Goal: Task Accomplishment & Management: Manage account settings

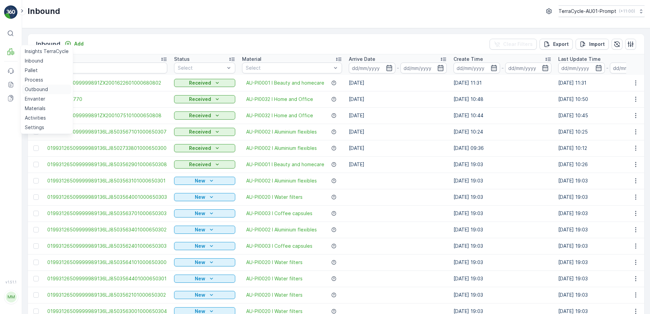
click at [43, 92] on p "Outbound" at bounding box center [36, 89] width 23 height 7
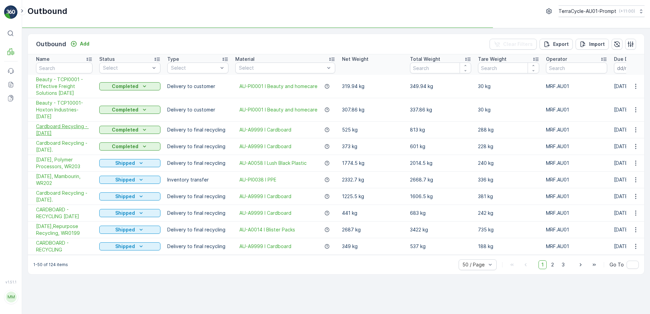
click at [76, 128] on span "Cardboard Recycling - [DATE]" at bounding box center [64, 130] width 56 height 14
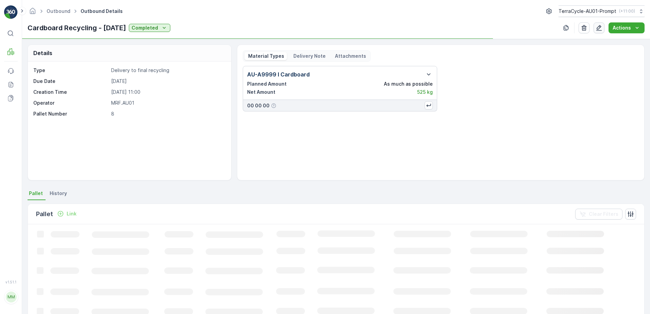
click at [600, 29] on icon "button" at bounding box center [600, 28] width 6 height 6
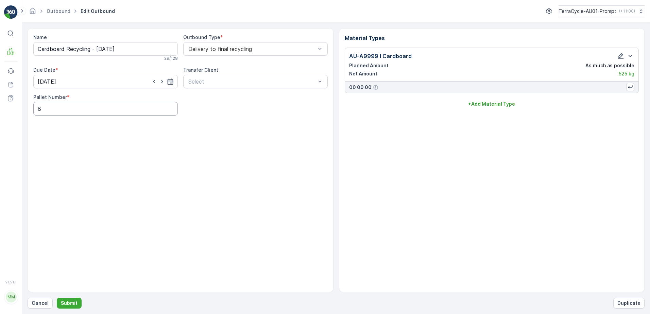
click at [45, 109] on Number "8" at bounding box center [105, 109] width 145 height 14
type Number "10"
click at [66, 305] on p "Submit" at bounding box center [69, 303] width 17 height 7
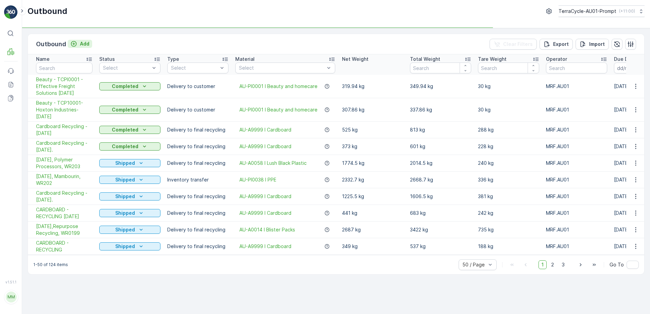
click at [83, 45] on p "Add" at bounding box center [85, 43] width 10 height 7
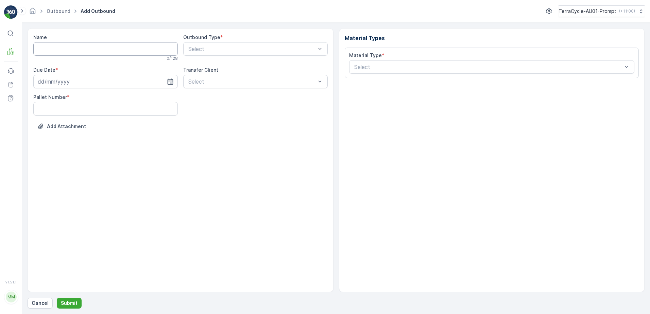
click at [57, 50] on input "Name" at bounding box center [105, 49] width 145 height 14
type input "Cardboard Recycling - [DATE]"
click at [55, 84] on input at bounding box center [105, 83] width 145 height 14
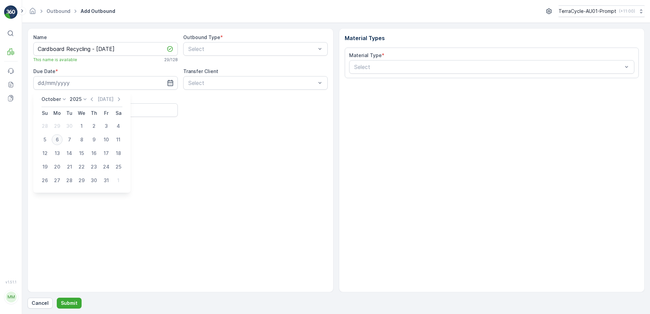
click at [60, 143] on div "6" at bounding box center [57, 139] width 11 height 11
type input "[DATE]"
click at [44, 111] on Number "Pallet Number" at bounding box center [105, 110] width 145 height 14
type Number "10"
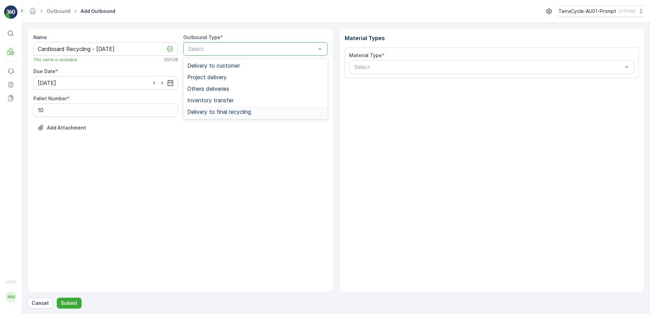
click at [256, 112] on div "Delivery to final recycling" at bounding box center [255, 112] width 136 height 6
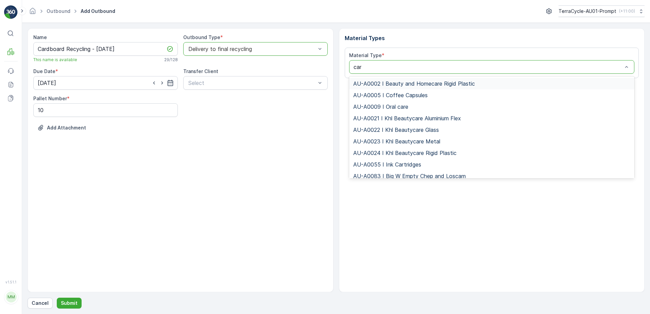
type input "card"
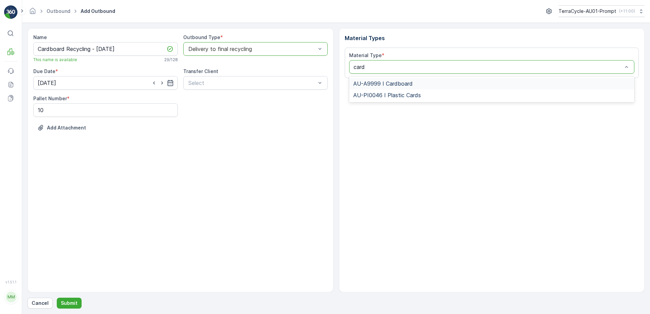
click at [394, 83] on span "AU-A9999 I Cardboard" at bounding box center [383, 84] width 60 height 6
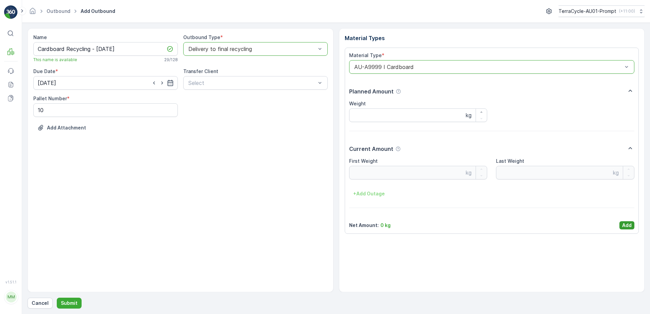
click at [630, 225] on p "Add" at bounding box center [627, 225] width 10 height 7
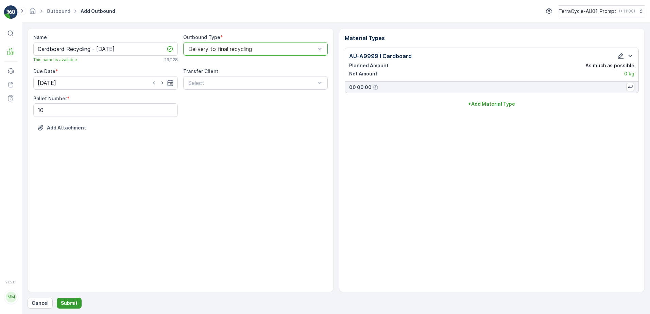
click at [70, 303] on p "Submit" at bounding box center [69, 303] width 17 height 7
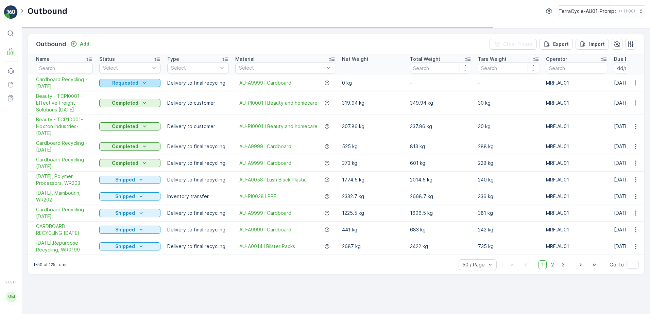
click at [143, 84] on icon "Requested" at bounding box center [144, 83] width 7 height 7
click at [120, 104] on span "In progress" at bounding box center [116, 102] width 26 height 7
